Goal: Use online tool/utility: Utilize a website feature to perform a specific function

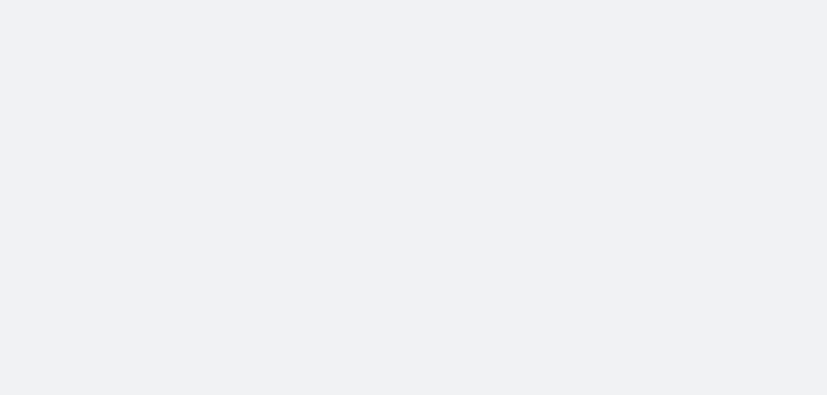
click at [472, 140] on body at bounding box center [413, 197] width 827 height 395
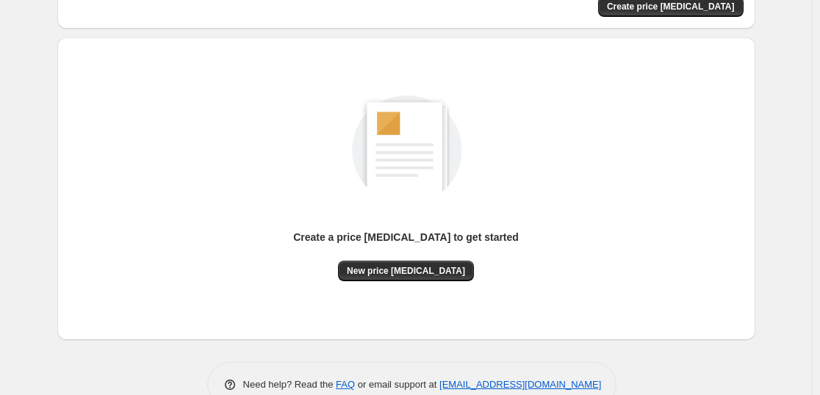
scroll to position [155, 0]
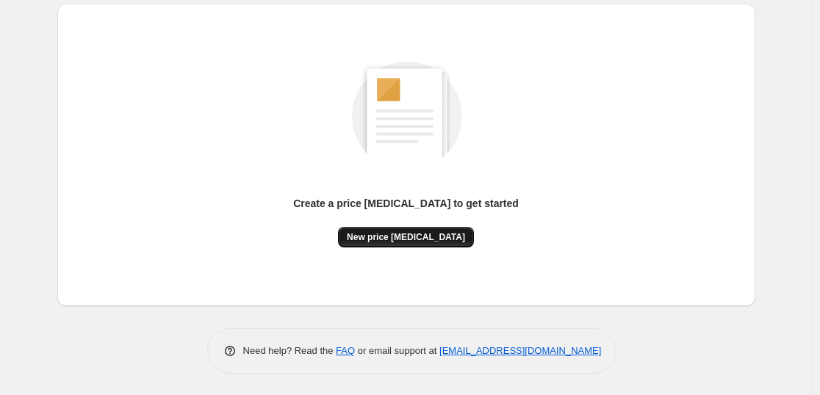
click at [384, 237] on span "New price change job" at bounding box center [406, 237] width 118 height 12
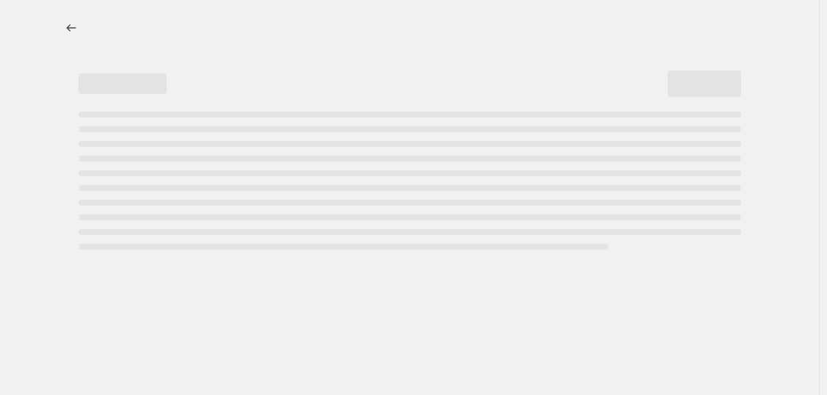
select select "percentage"
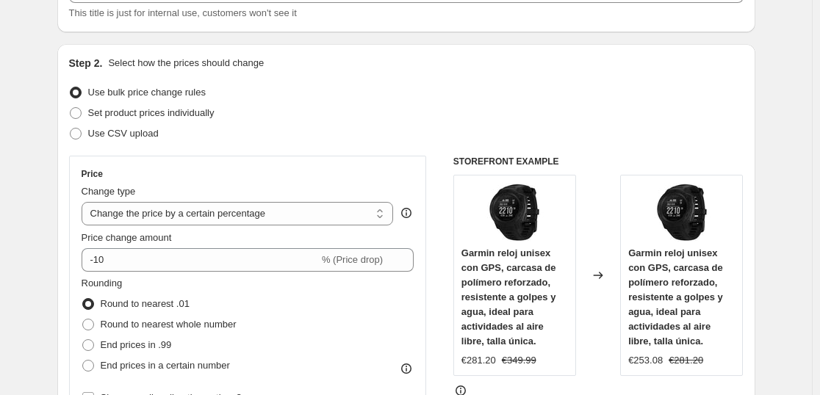
scroll to position [132, 0]
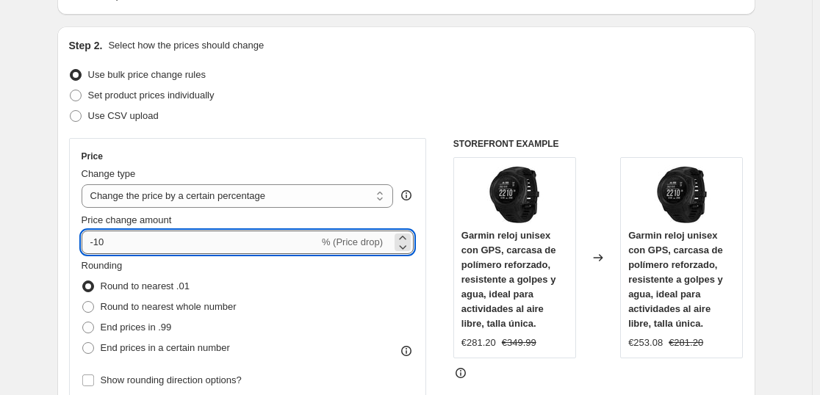
click at [287, 247] on input "-10" at bounding box center [200, 243] width 237 height 24
type input "-1"
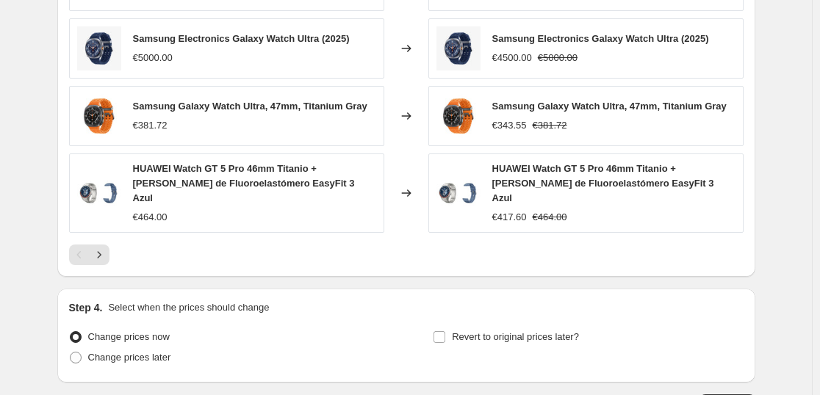
scroll to position [1117, 0]
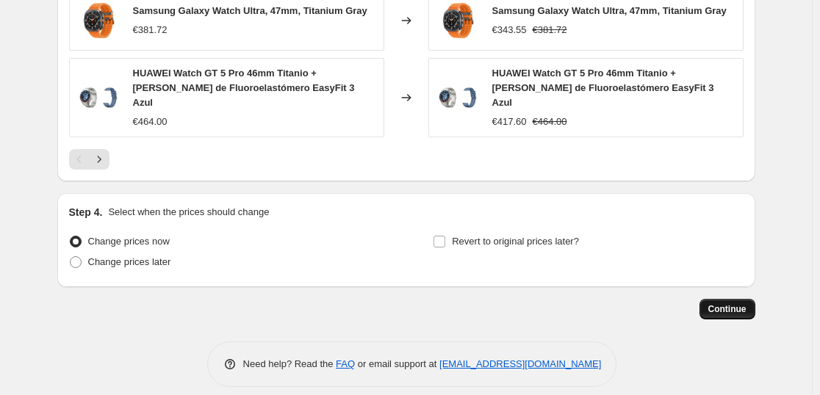
type input "-36"
click at [710, 299] on button "Continue" at bounding box center [727, 309] width 56 height 21
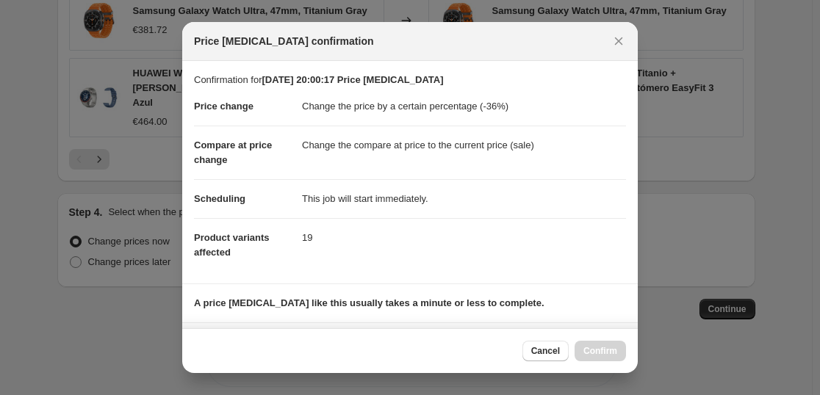
click at [328, 302] on b "A price change job like this usually takes a minute or less to complete." at bounding box center [369, 303] width 350 height 11
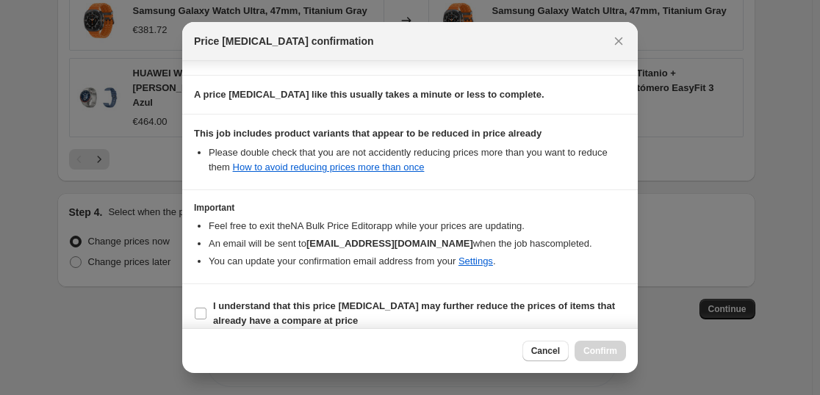
scroll to position [223, 0]
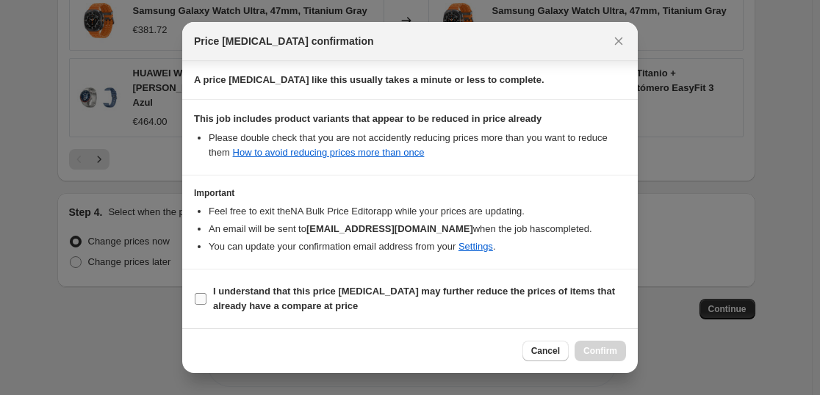
click at [328, 306] on span "I understand that this price change job may further reduce the prices of items …" at bounding box center [419, 298] width 413 height 29
click at [206, 305] on input "I understand that this price change job may further reduce the prices of items …" at bounding box center [201, 299] width 12 height 12
checkbox input "true"
click at [607, 355] on span "Confirm" at bounding box center [600, 351] width 34 height 12
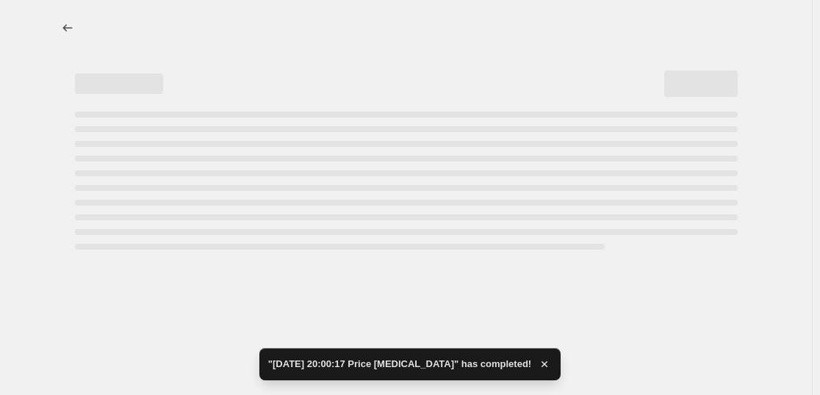
select select "percentage"
